Goal: Information Seeking & Learning: Learn about a topic

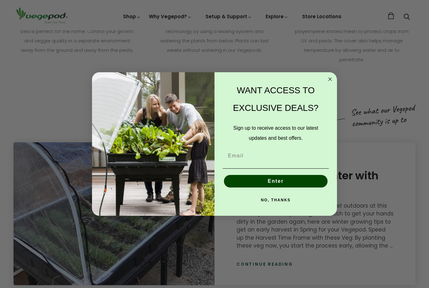
scroll to position [820, 0]
click at [333, 83] on icon "Close dialog" at bounding box center [330, 79] width 8 height 8
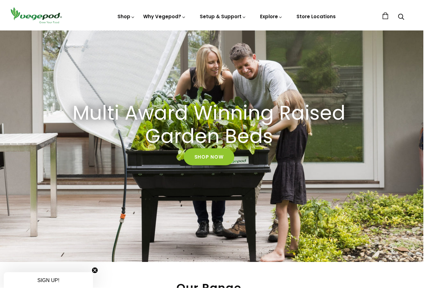
scroll to position [0, 3]
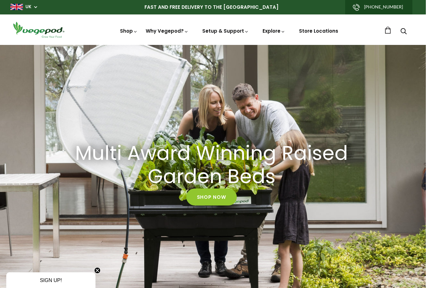
click at [322, 32] on link "Store Locations" at bounding box center [318, 31] width 39 height 7
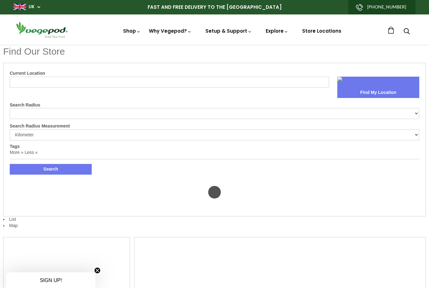
select select "m"
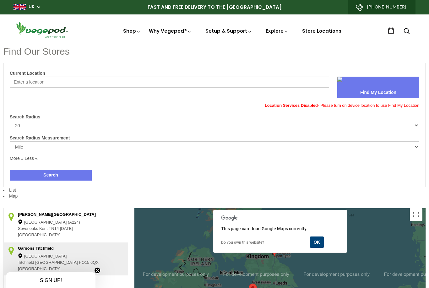
click at [19, 84] on input "Current Location" at bounding box center [169, 82] width 319 height 11
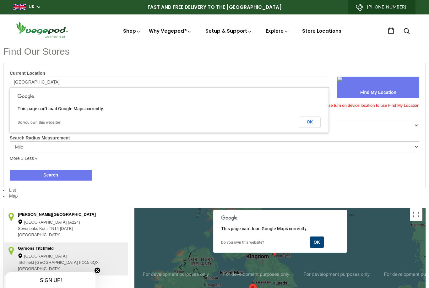
type input "Edinburgh"
click at [51, 174] on button "Search" at bounding box center [51, 175] width 82 height 11
click at [311, 124] on button "OK" at bounding box center [310, 121] width 22 height 11
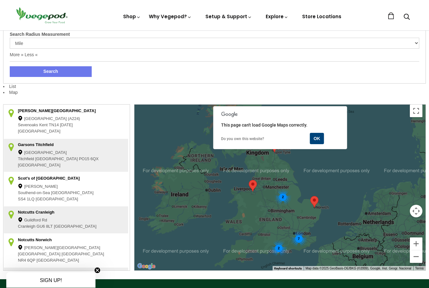
scroll to position [104, 0]
click at [311, 138] on button "OK" at bounding box center [316, 138] width 14 height 11
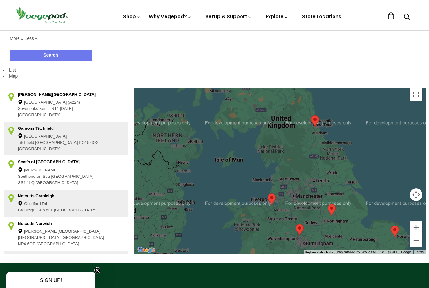
scroll to position [122, 0]
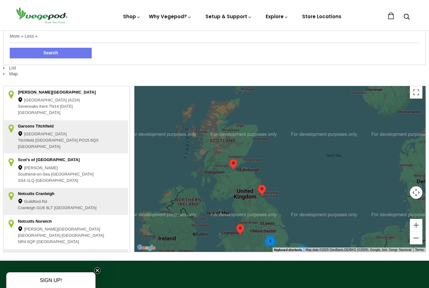
click at [415, 225] on button "Zoom in" at bounding box center [416, 225] width 13 height 13
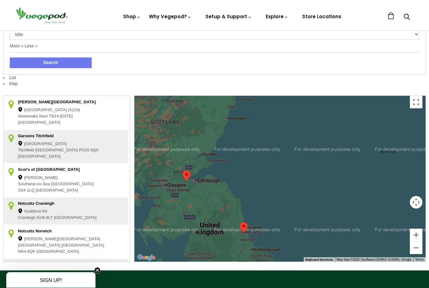
scroll to position [112, 0]
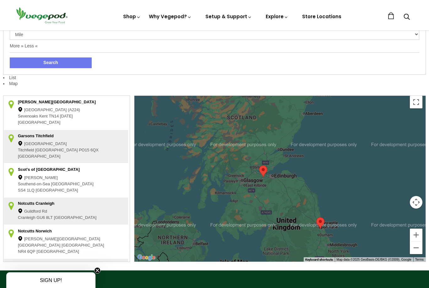
click at [417, 234] on button "Zoom in" at bounding box center [416, 234] width 13 height 13
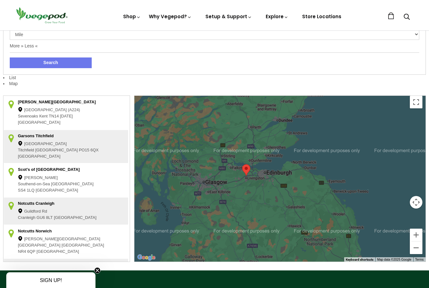
click at [418, 232] on button "Zoom in" at bounding box center [416, 234] width 13 height 13
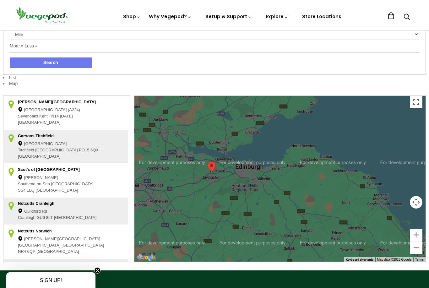
click at [417, 233] on button "Zoom in" at bounding box center [416, 234] width 13 height 13
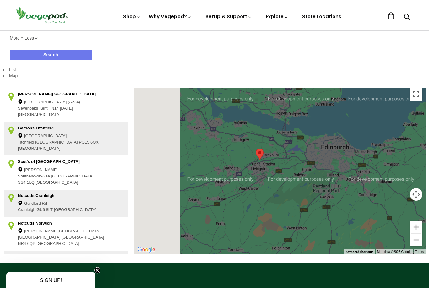
scroll to position [120, 0]
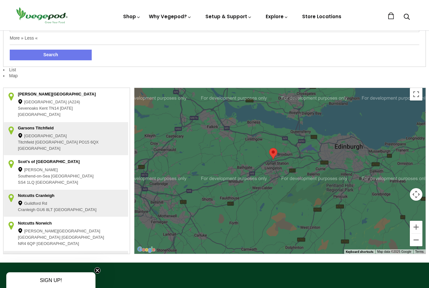
click at [416, 224] on button "Zoom in" at bounding box center [416, 227] width 13 height 13
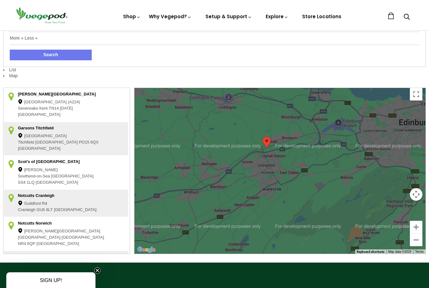
click at [417, 225] on button "Zoom in" at bounding box center [416, 227] width 13 height 13
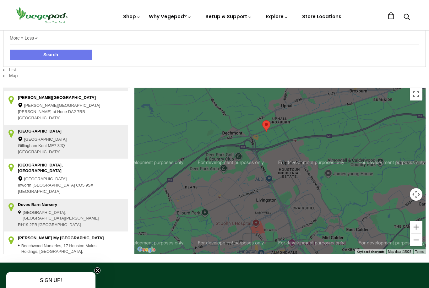
scroll to position [261, 0]
click at [417, 228] on button "Zoom in" at bounding box center [416, 227] width 13 height 13
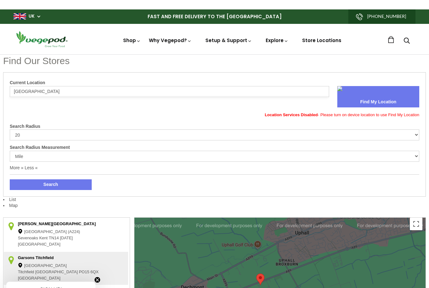
scroll to position [0, 0]
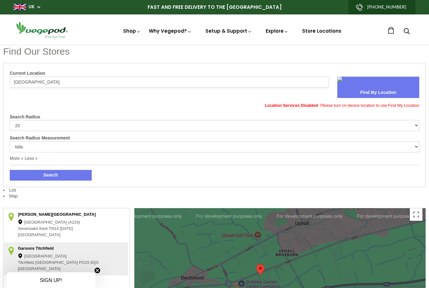
click at [226, 74] on link "Vegepod Assembly" at bounding box center [246, 74] width 86 height 16
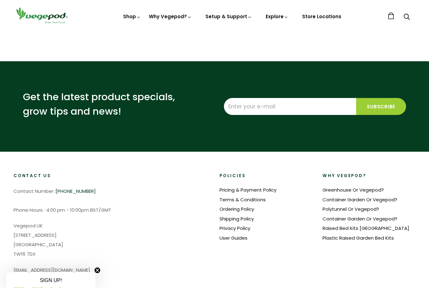
scroll to position [1716, 0]
click at [217, 45] on link "FAQ" at bounding box center [246, 44] width 86 height 16
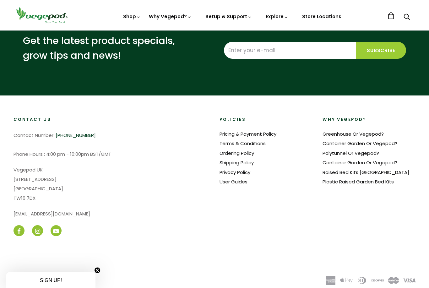
scroll to position [946, 0]
click at [354, 175] on link "Raised Bed Kits [GEOGRAPHIC_DATA]" at bounding box center [365, 172] width 87 height 7
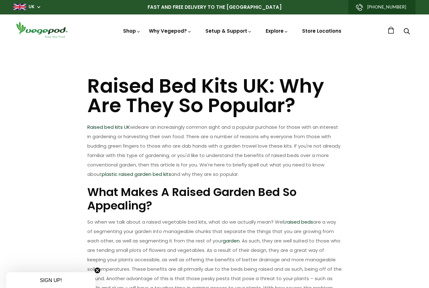
click at [214, 45] on span "Accessories & Other Products" at bounding box center [214, 45] width 0 height 0
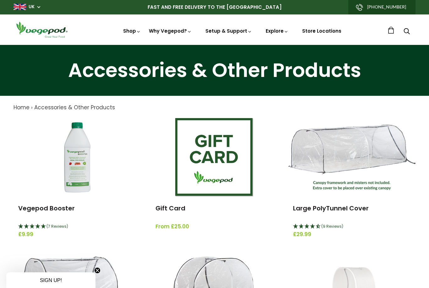
click at [377, 153] on img at bounding box center [351, 158] width 127 height 66
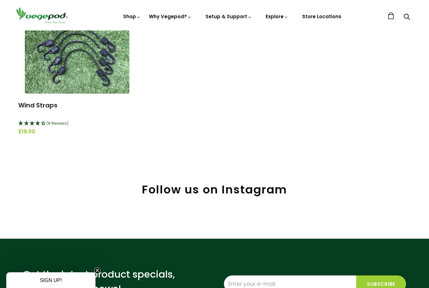
scroll to position [828, 0]
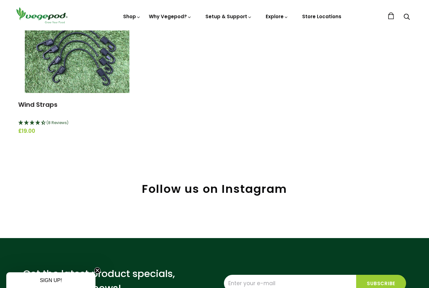
click at [250, 189] on h2 "Follow us on Instagram" at bounding box center [214, 188] width 402 height 13
click at [280, 42] on link "News" at bounding box center [315, 44] width 104 height 16
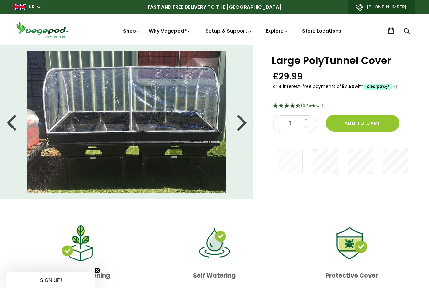
click at [246, 125] on div at bounding box center [242, 122] width 10 height 28
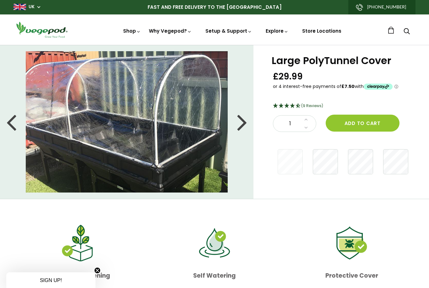
click at [240, 128] on div at bounding box center [242, 122] width 10 height 28
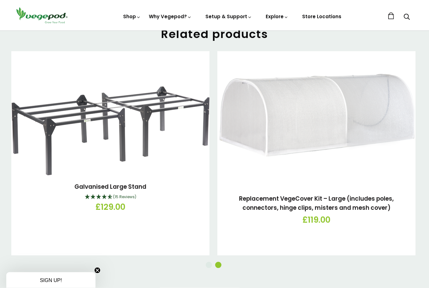
scroll to position [724, 0]
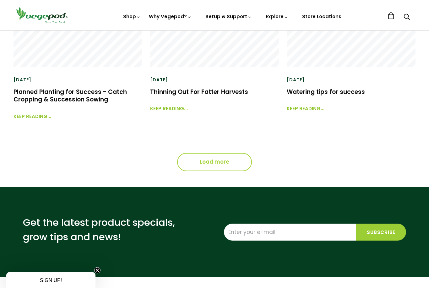
scroll to position [517, 0]
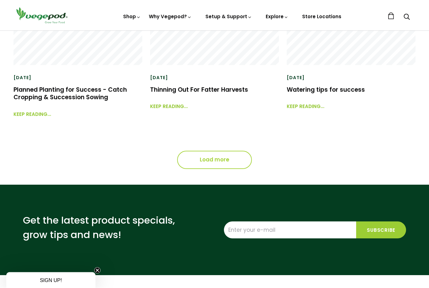
click at [217, 160] on link "Load more" at bounding box center [214, 160] width 75 height 18
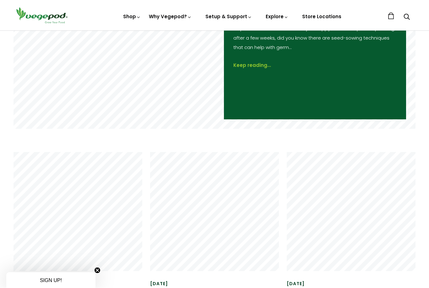
scroll to position [715, 0]
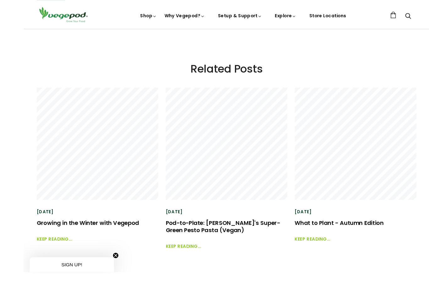
scroll to position [1239, 0]
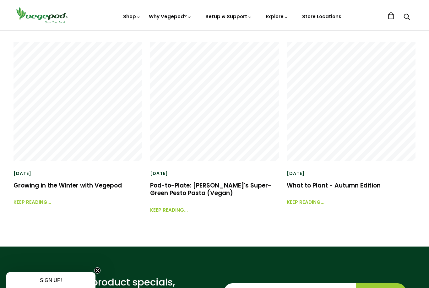
click at [43, 186] on link "Growing in the Winter with Vegepod" at bounding box center [67, 185] width 108 height 8
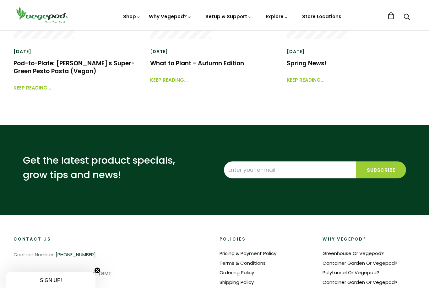
scroll to position [1430, 0]
